Goal: Task Accomplishment & Management: Manage account settings

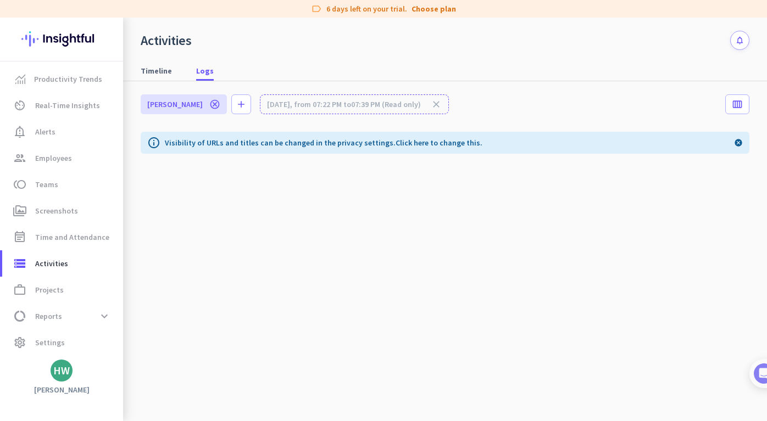
scroll to position [1141, 0]
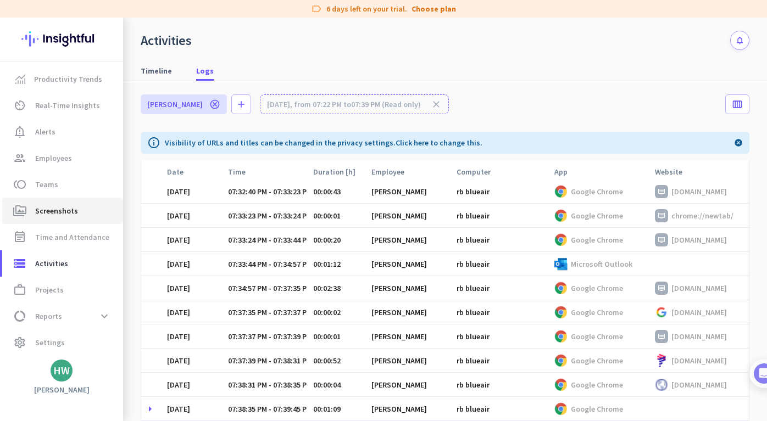
click at [67, 204] on span "Screenshots" at bounding box center [56, 210] width 43 height 13
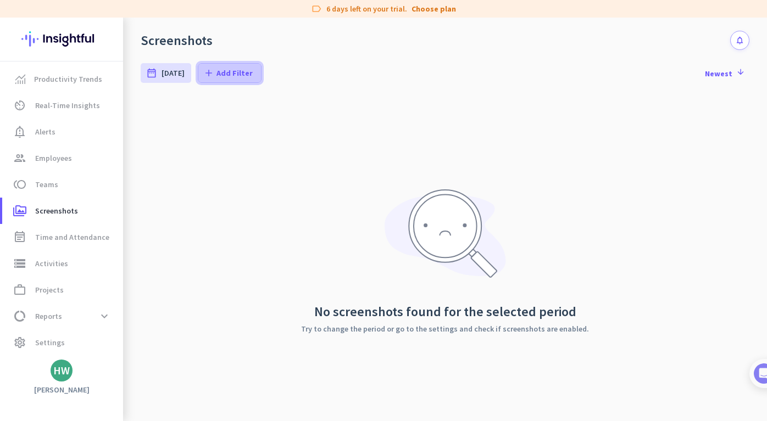
click at [237, 75] on span "Add Filter" at bounding box center [234, 73] width 36 height 11
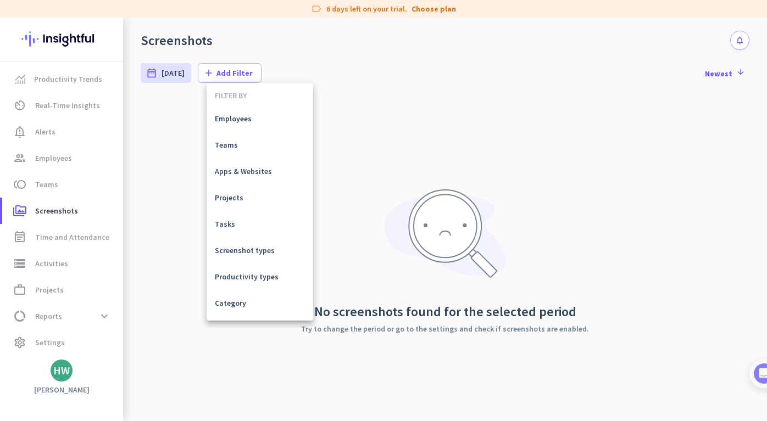
drag, startPoint x: 241, startPoint y: 122, endPoint x: 447, endPoint y: 181, distance: 214.8
click at [447, 181] on div "FILTER BY Employees Teams Apps & Websites Projects Tasks Screenshot types Produ…" at bounding box center [383, 210] width 767 height 421
click at [447, 181] on div at bounding box center [383, 210] width 767 height 421
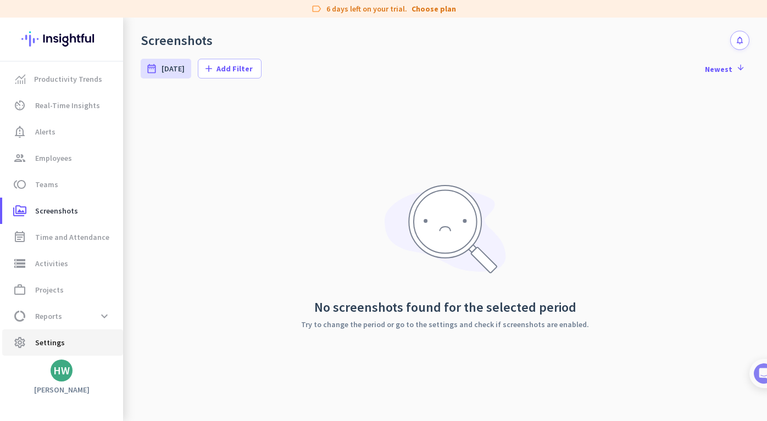
click at [60, 339] on span "Settings" at bounding box center [50, 342] width 30 height 13
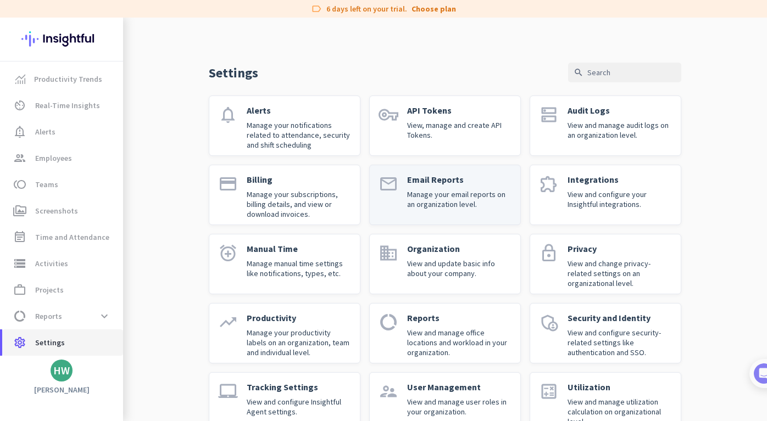
scroll to position [37, 0]
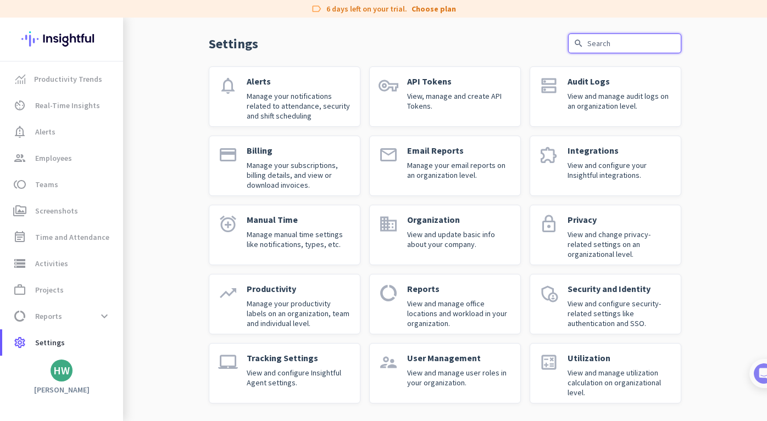
click at [614, 44] on input "text" at bounding box center [624, 43] width 113 height 20
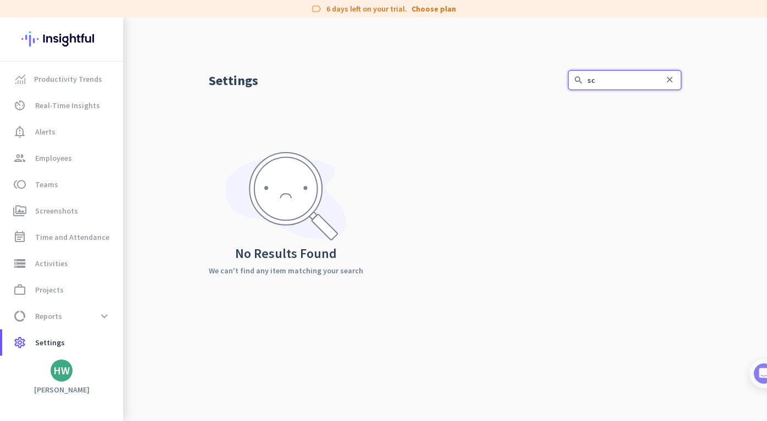
type input "s"
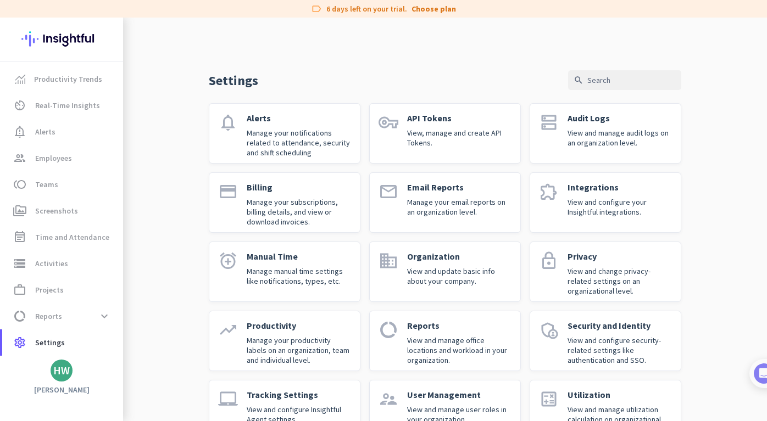
click at [622, 262] on div "Privacy View and change privacy-related settings on an organizational level." at bounding box center [619, 272] width 104 height 42
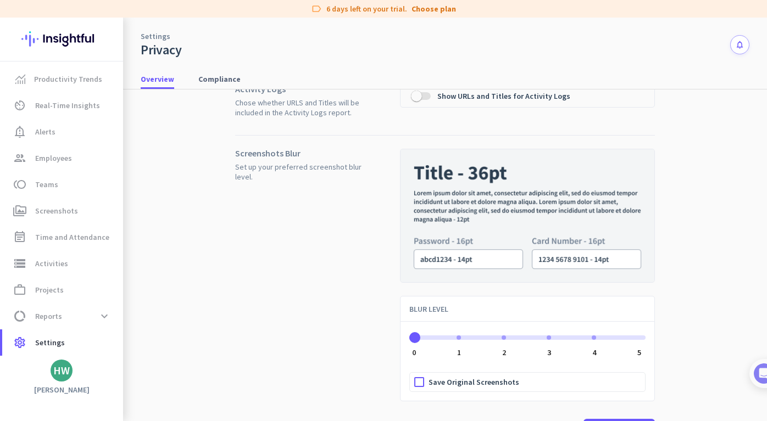
scroll to position [54, 0]
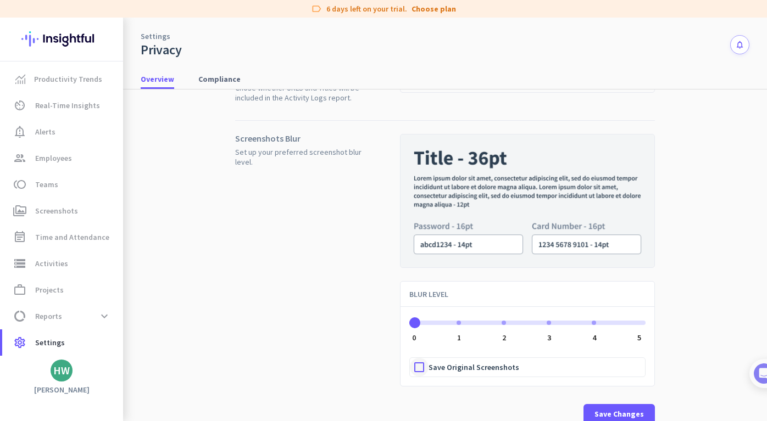
click at [420, 370] on div at bounding box center [419, 367] width 19 height 19
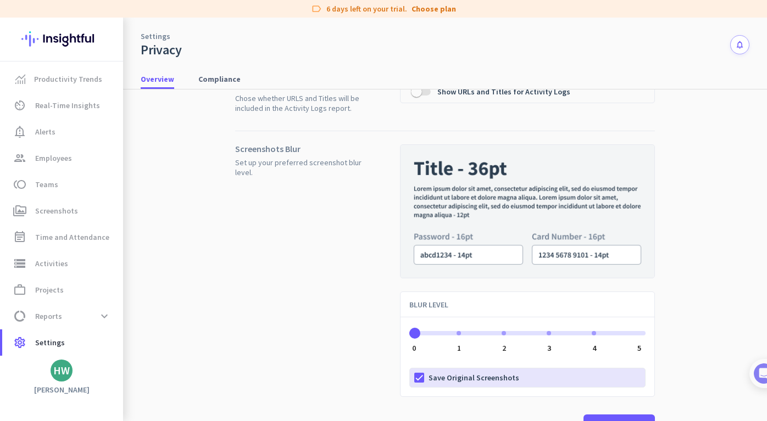
scroll to position [58, 0]
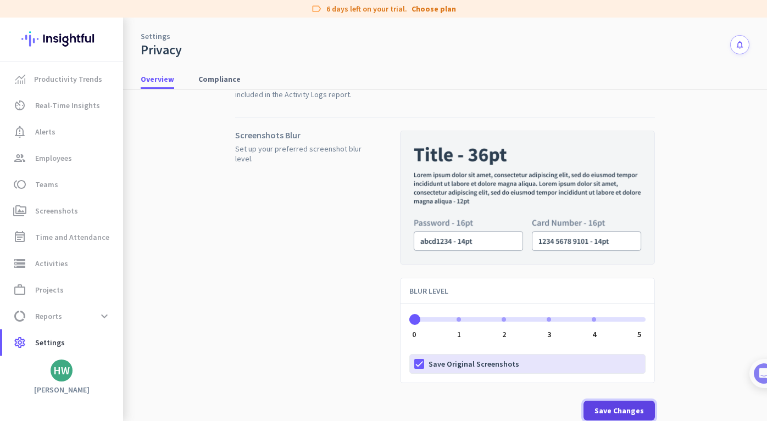
click at [605, 405] on span "Save Changes" at bounding box center [618, 410] width 49 height 11
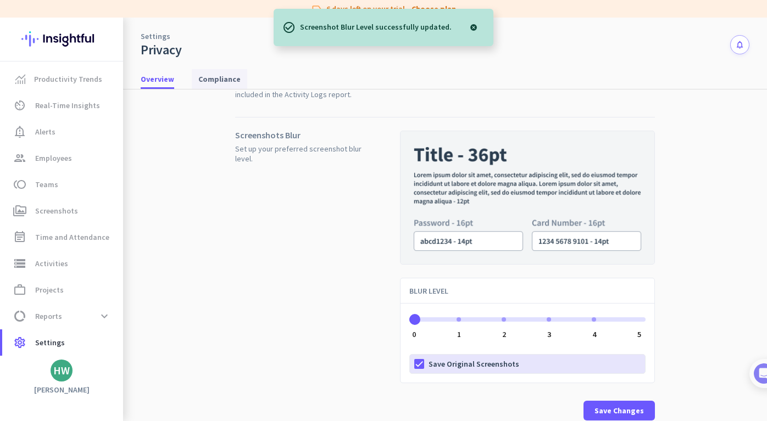
click at [222, 83] on span "Compliance" at bounding box center [219, 79] width 42 height 11
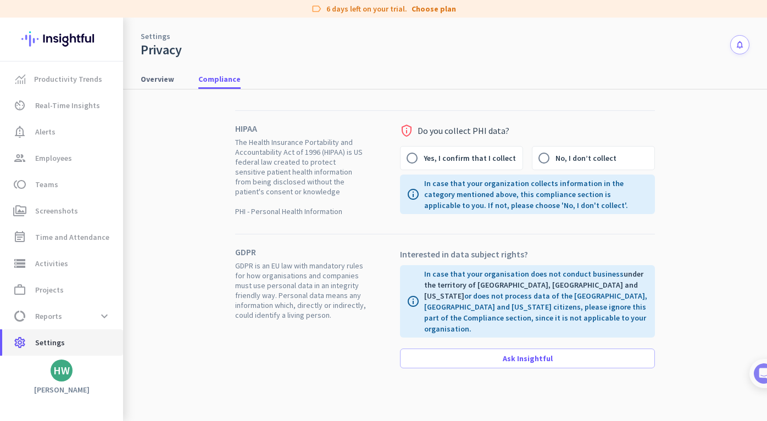
click at [74, 342] on span "settings Settings" at bounding box center [62, 342] width 103 height 13
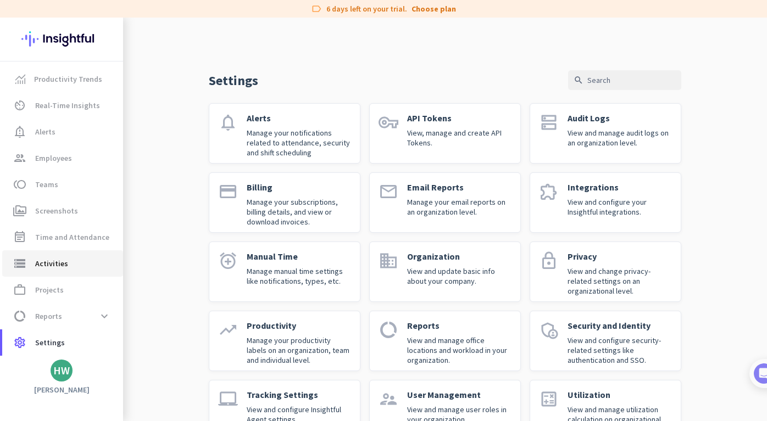
click at [48, 269] on span "Activities" at bounding box center [51, 263] width 33 height 13
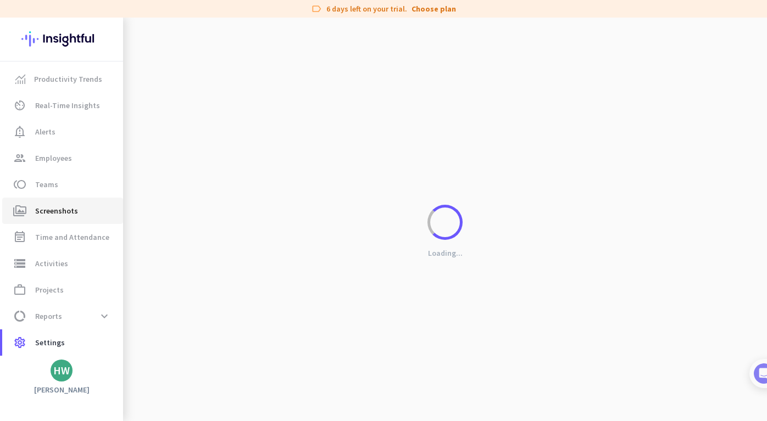
click at [61, 201] on link "perm_media Screenshots" at bounding box center [62, 211] width 121 height 26
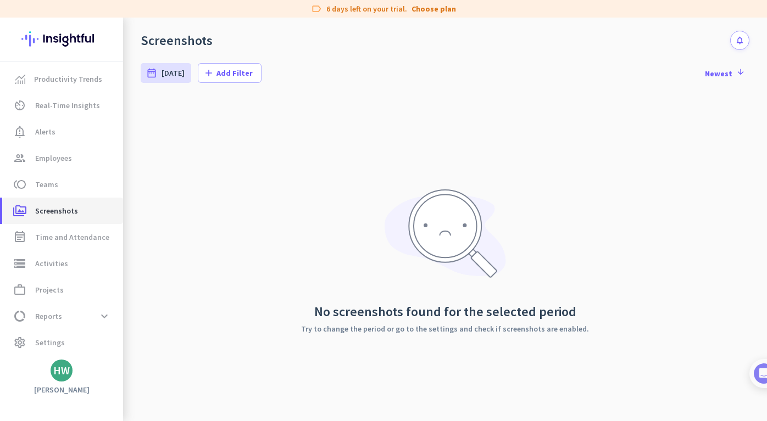
click at [77, 208] on span "perm_media Screenshots" at bounding box center [62, 210] width 103 height 13
